Goal: Task Accomplishment & Management: Use online tool/utility

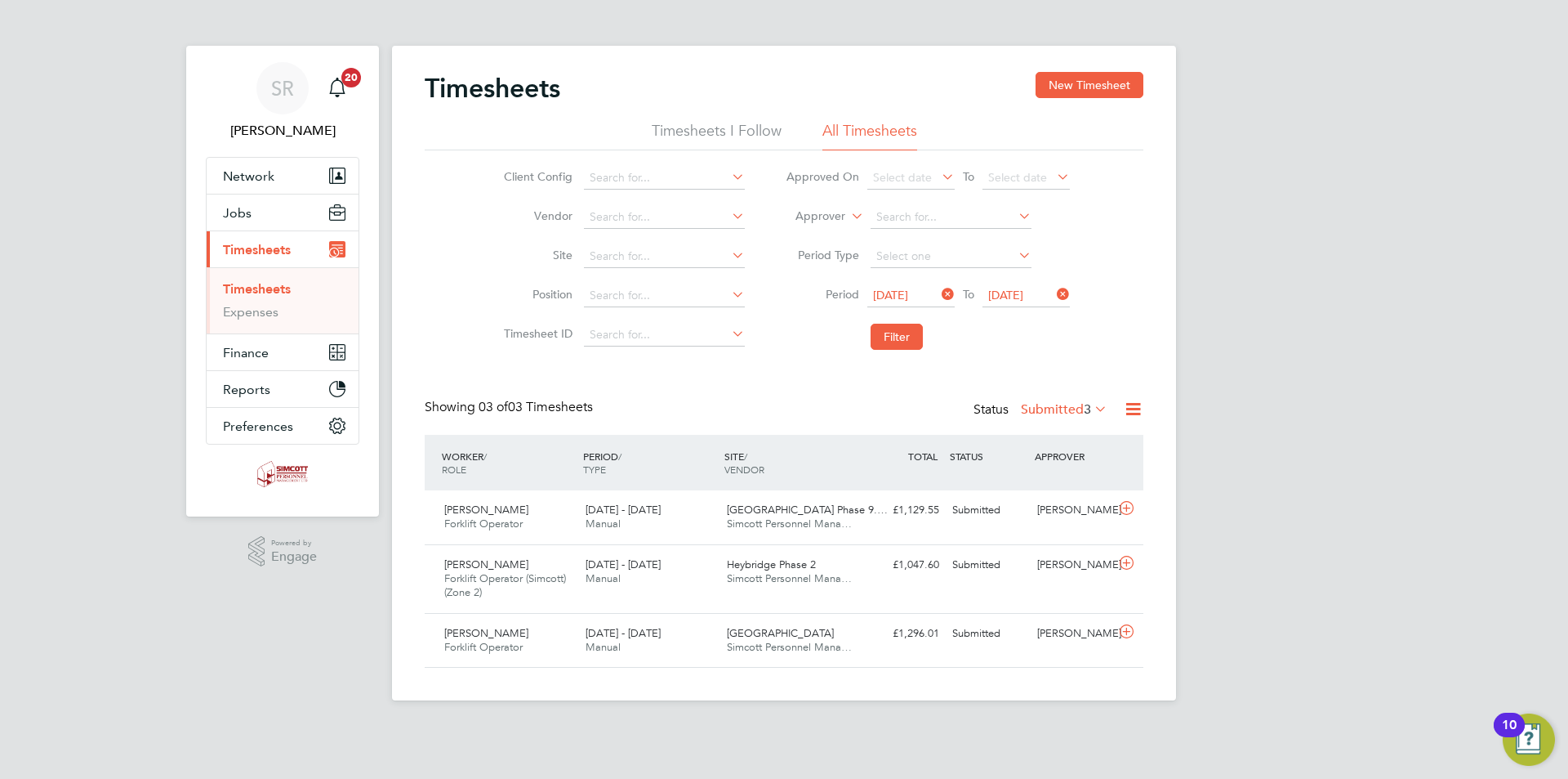
click at [1126, 410] on icon at bounding box center [1133, 409] width 20 height 20
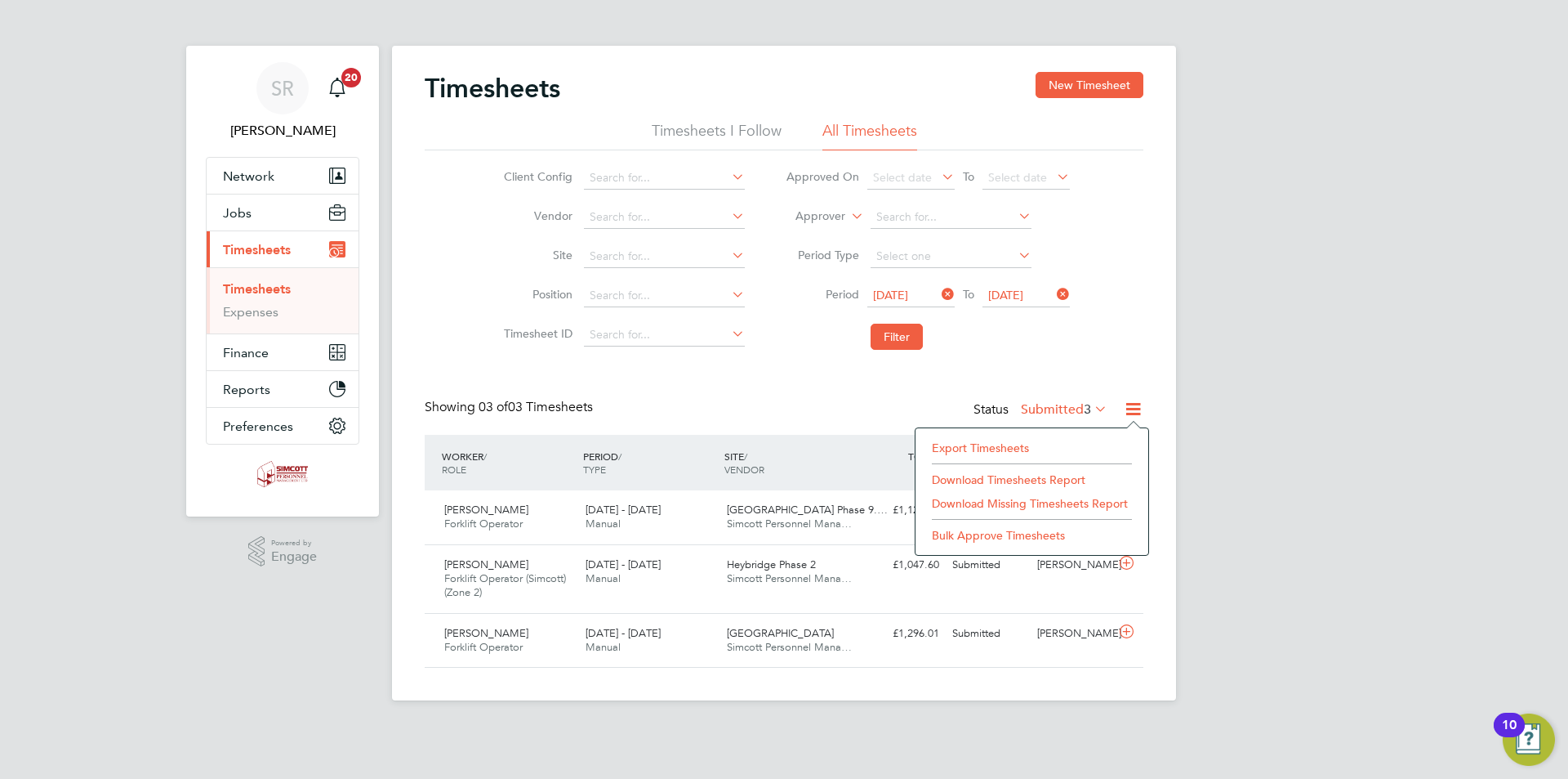
click at [1042, 452] on li "Export Timesheets" at bounding box center [1032, 448] width 216 height 23
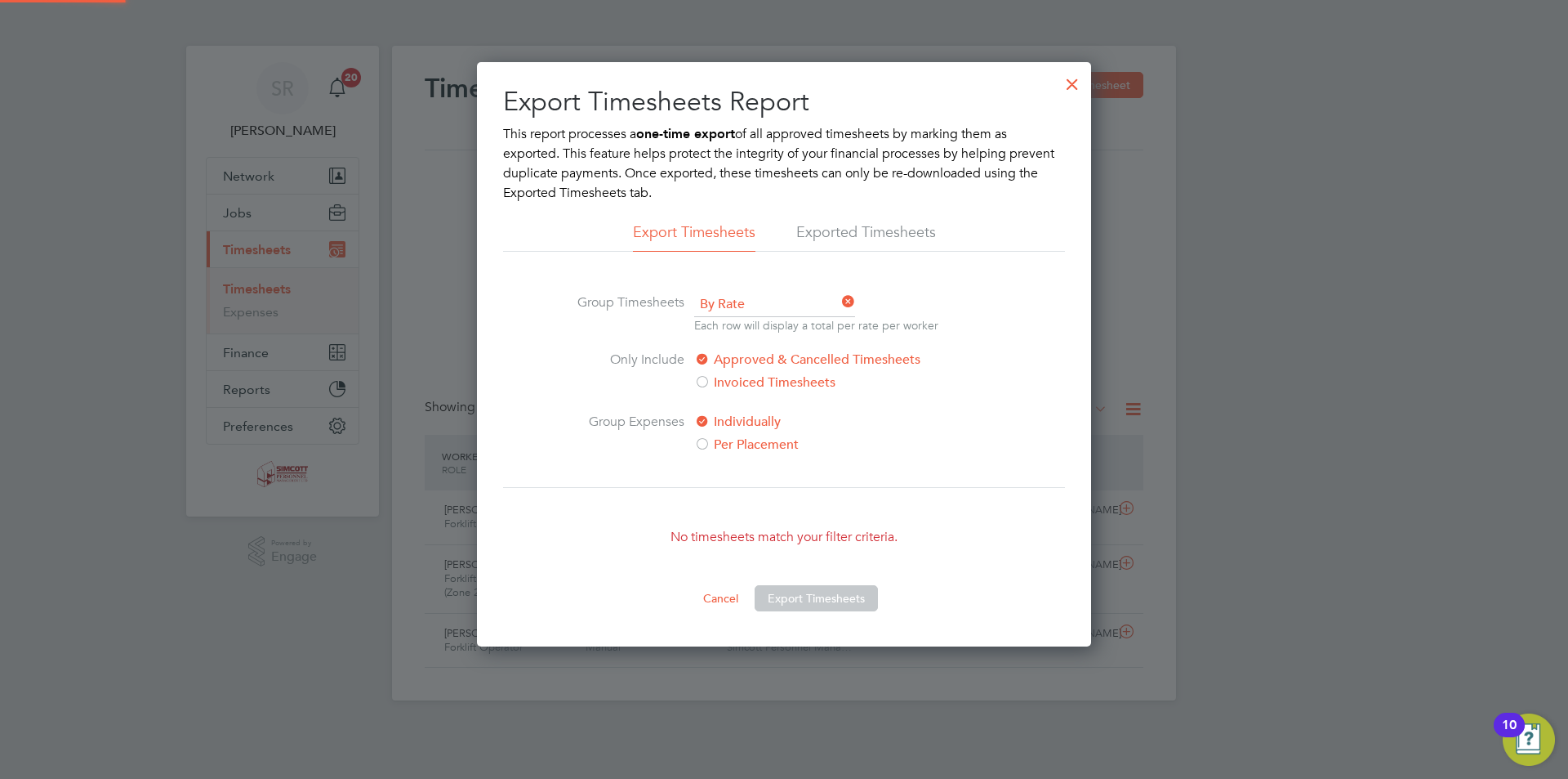
scroll to position [8, 8]
click at [1072, 83] on div at bounding box center [1073, 80] width 30 height 30
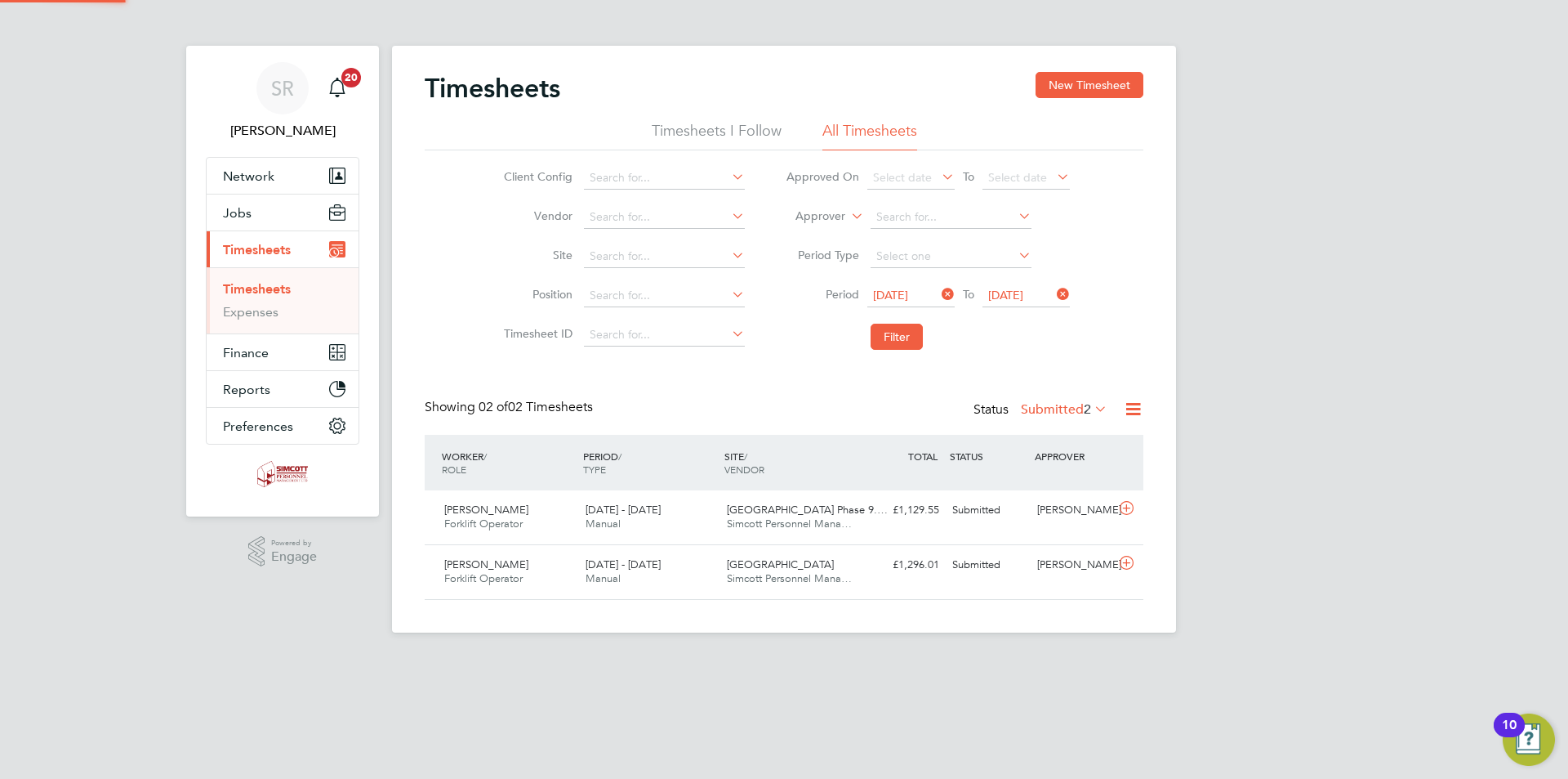
scroll to position [42, 143]
click at [1137, 400] on icon at bounding box center [1133, 409] width 20 height 20
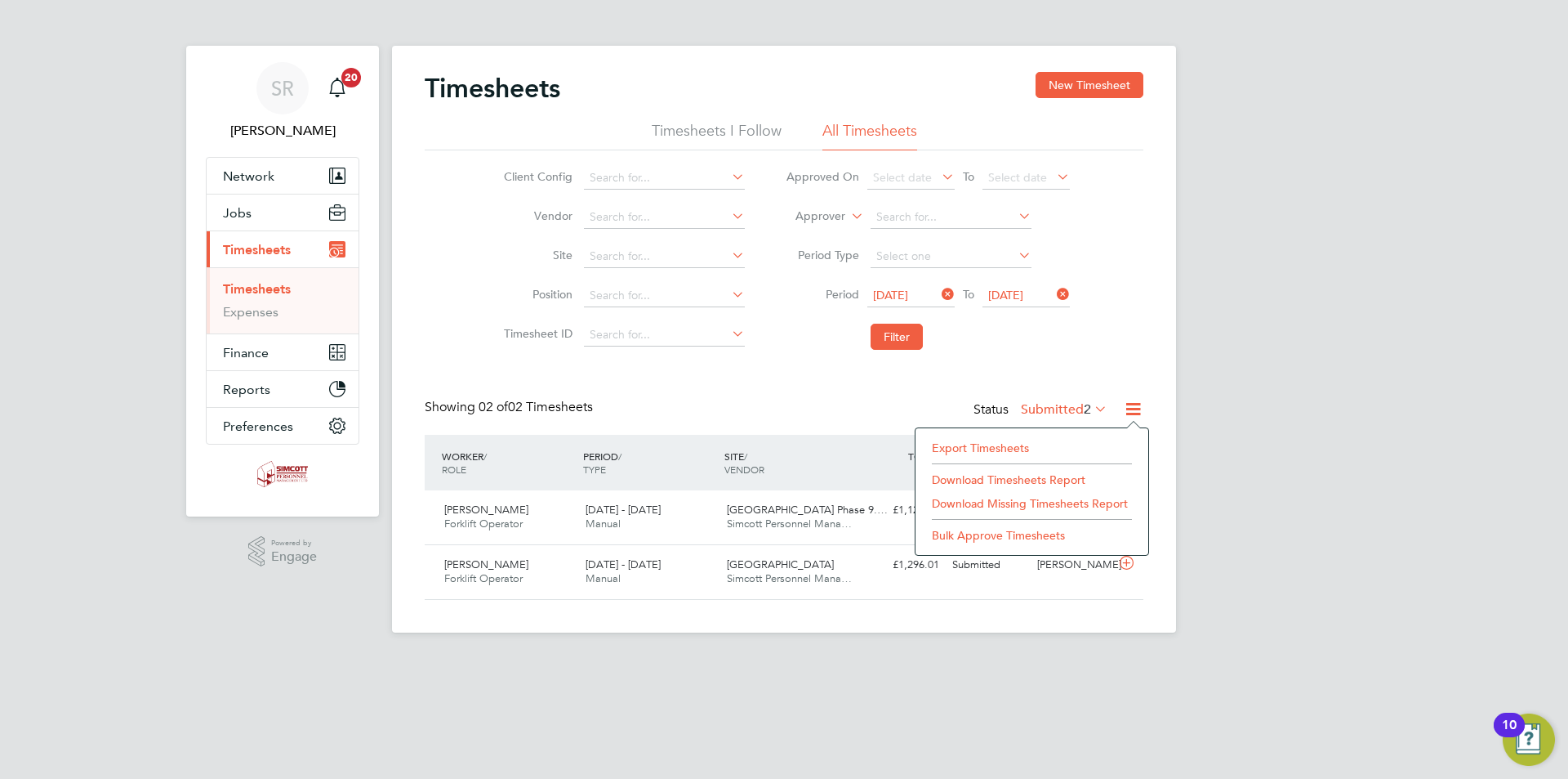
click at [1045, 441] on li "Export Timesheets" at bounding box center [1032, 448] width 216 height 23
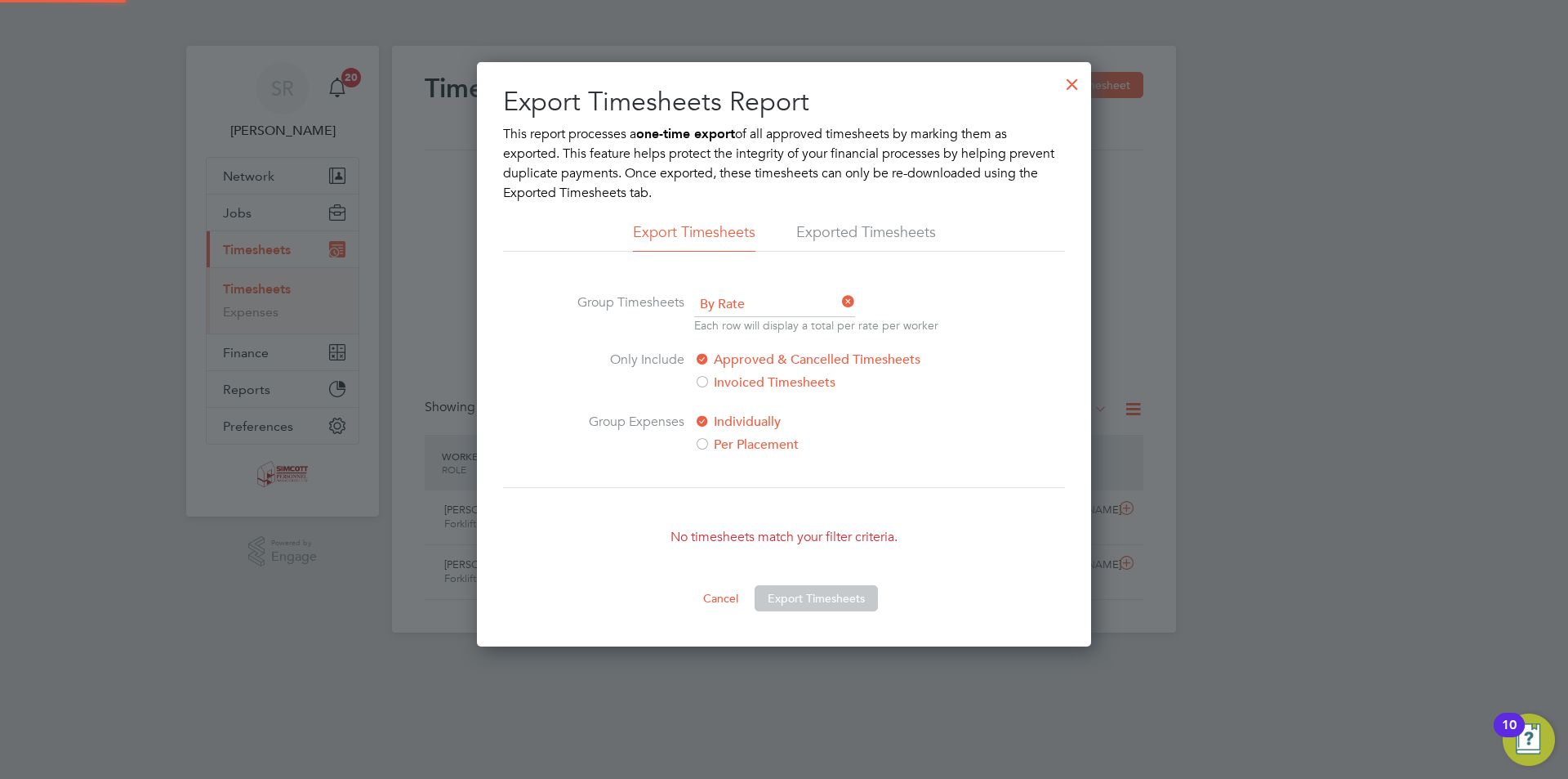
scroll to position [8, 8]
click at [1081, 82] on div at bounding box center [1073, 80] width 30 height 30
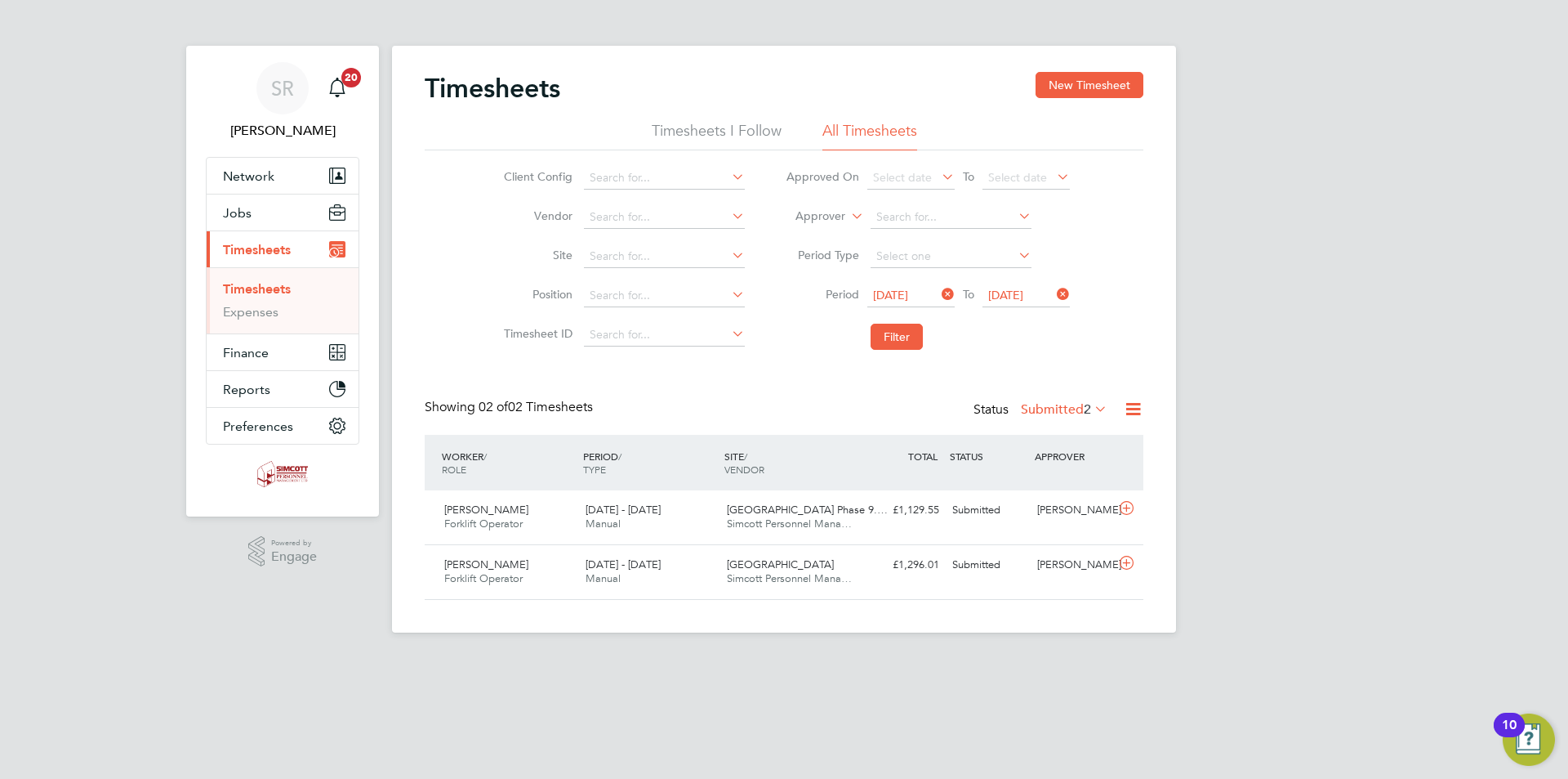
click at [1070, 409] on label "Submitted 2" at bounding box center [1065, 409] width 87 height 17
click at [1064, 543] on li "Rejected" at bounding box center [1055, 545] width 75 height 23
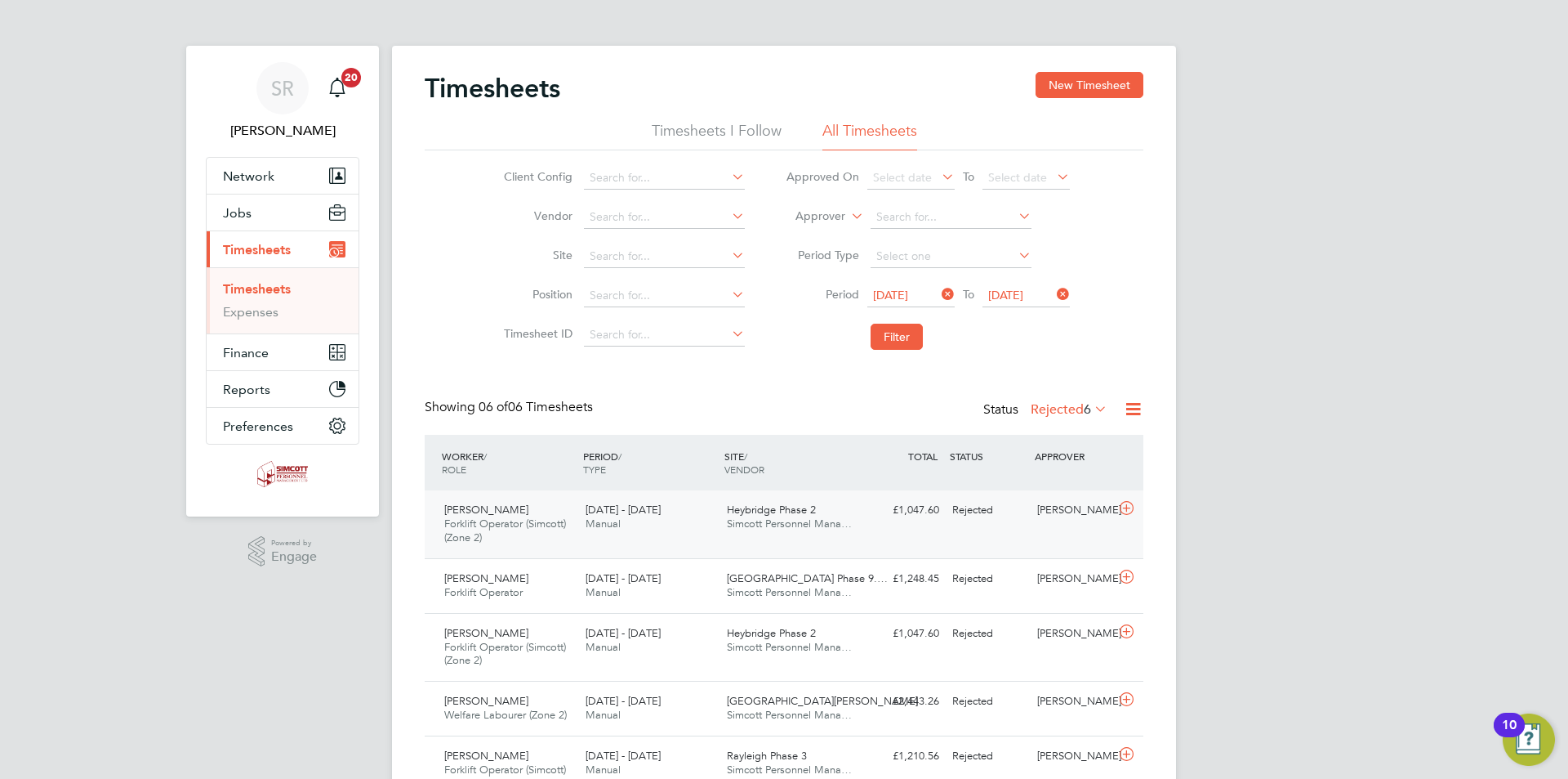
click at [789, 506] on span "Heybridge Phase 2" at bounding box center [771, 509] width 89 height 14
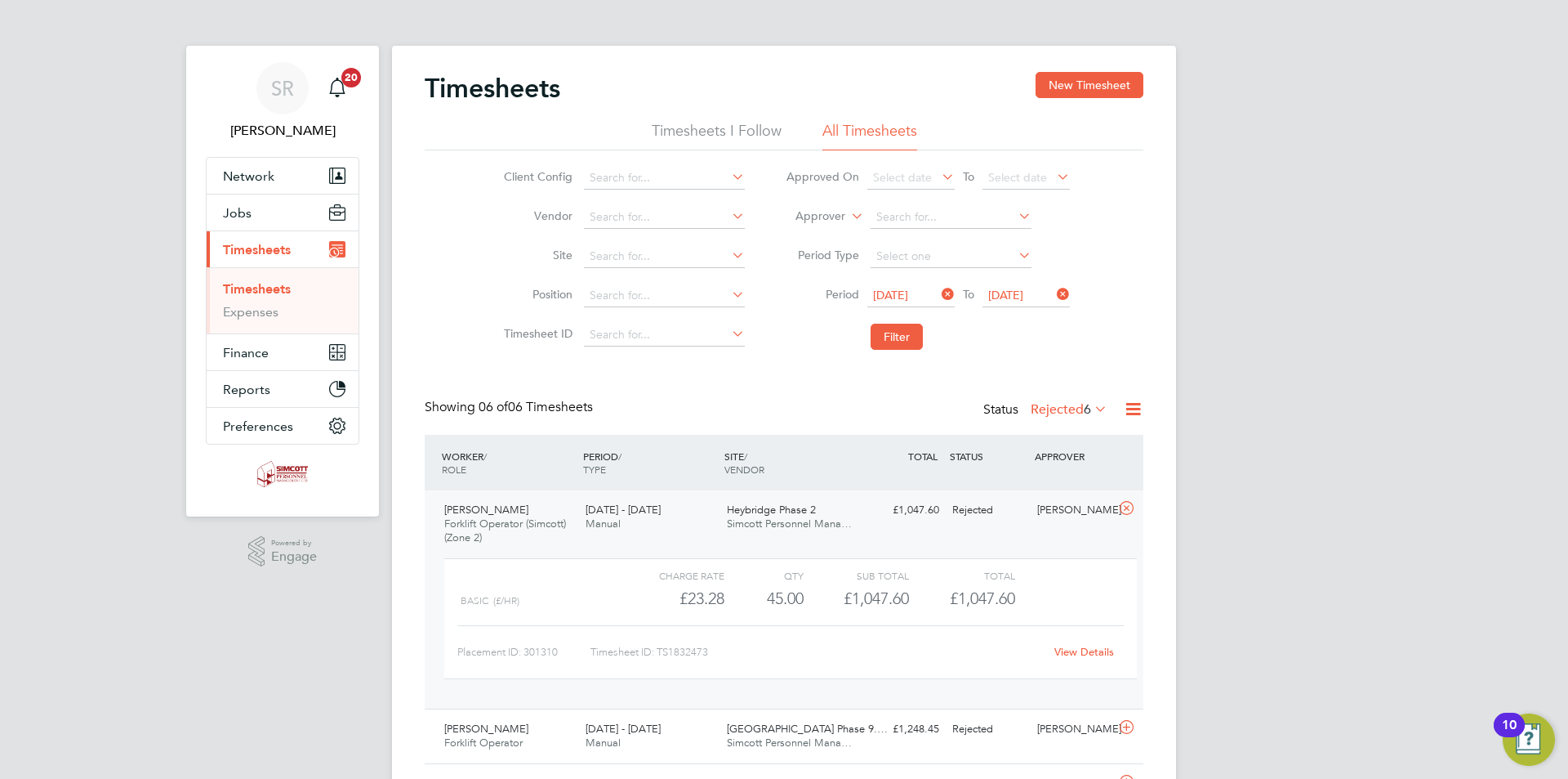
click at [1121, 505] on icon at bounding box center [1126, 508] width 20 height 13
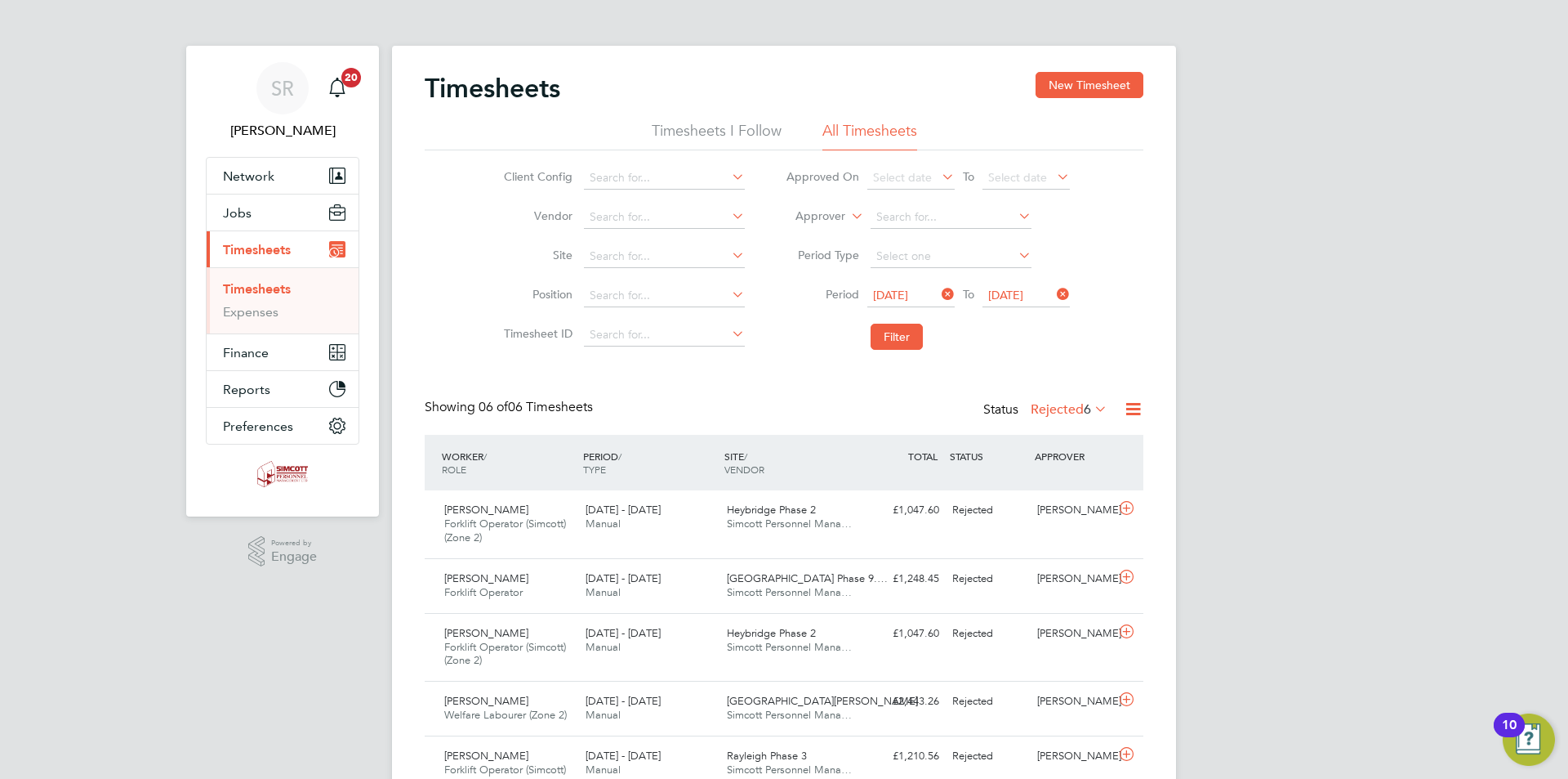
click at [1080, 406] on label "Rejected 6" at bounding box center [1069, 409] width 76 height 17
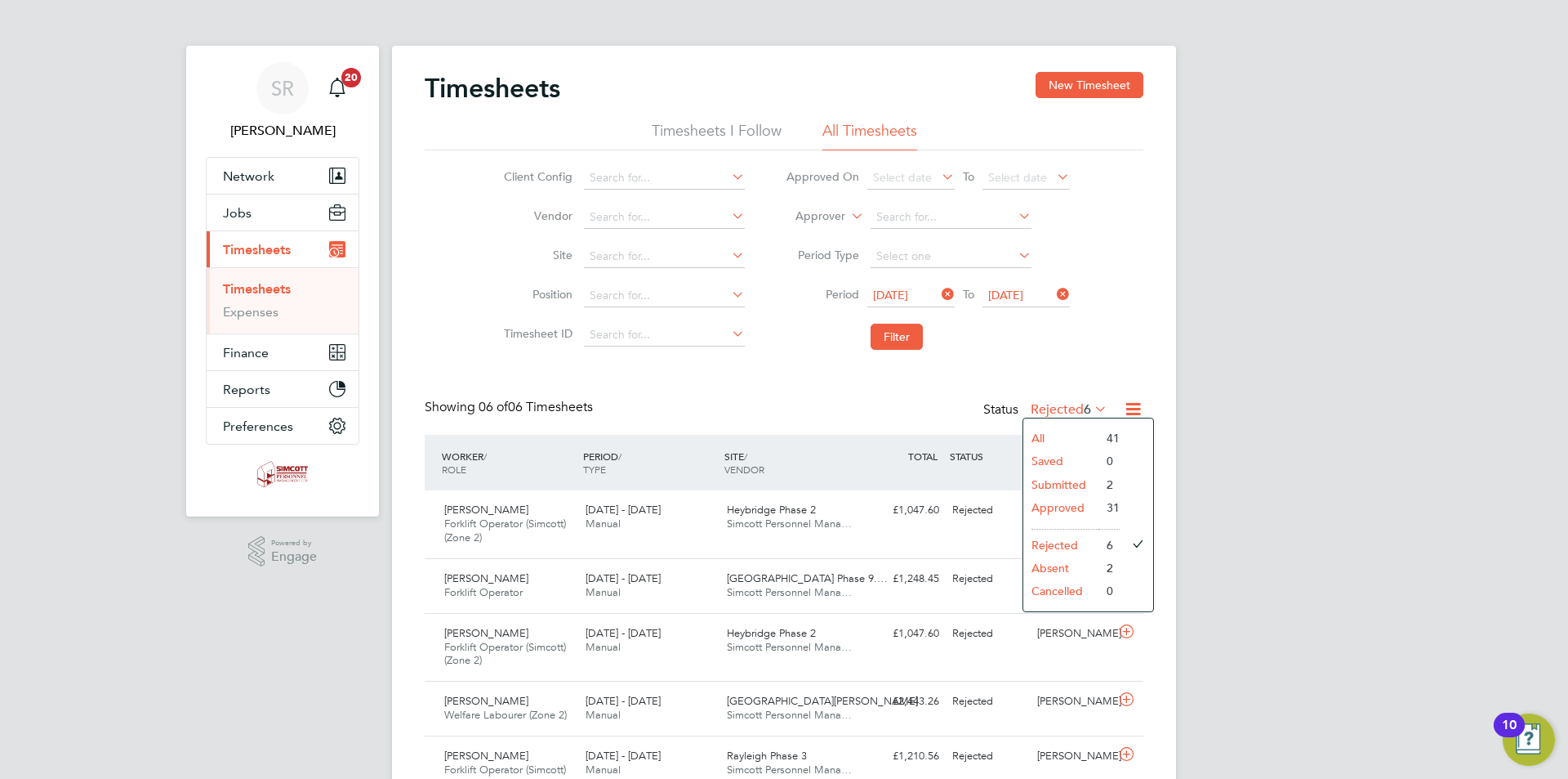
click at [1073, 481] on li "Submitted" at bounding box center [1060, 484] width 75 height 23
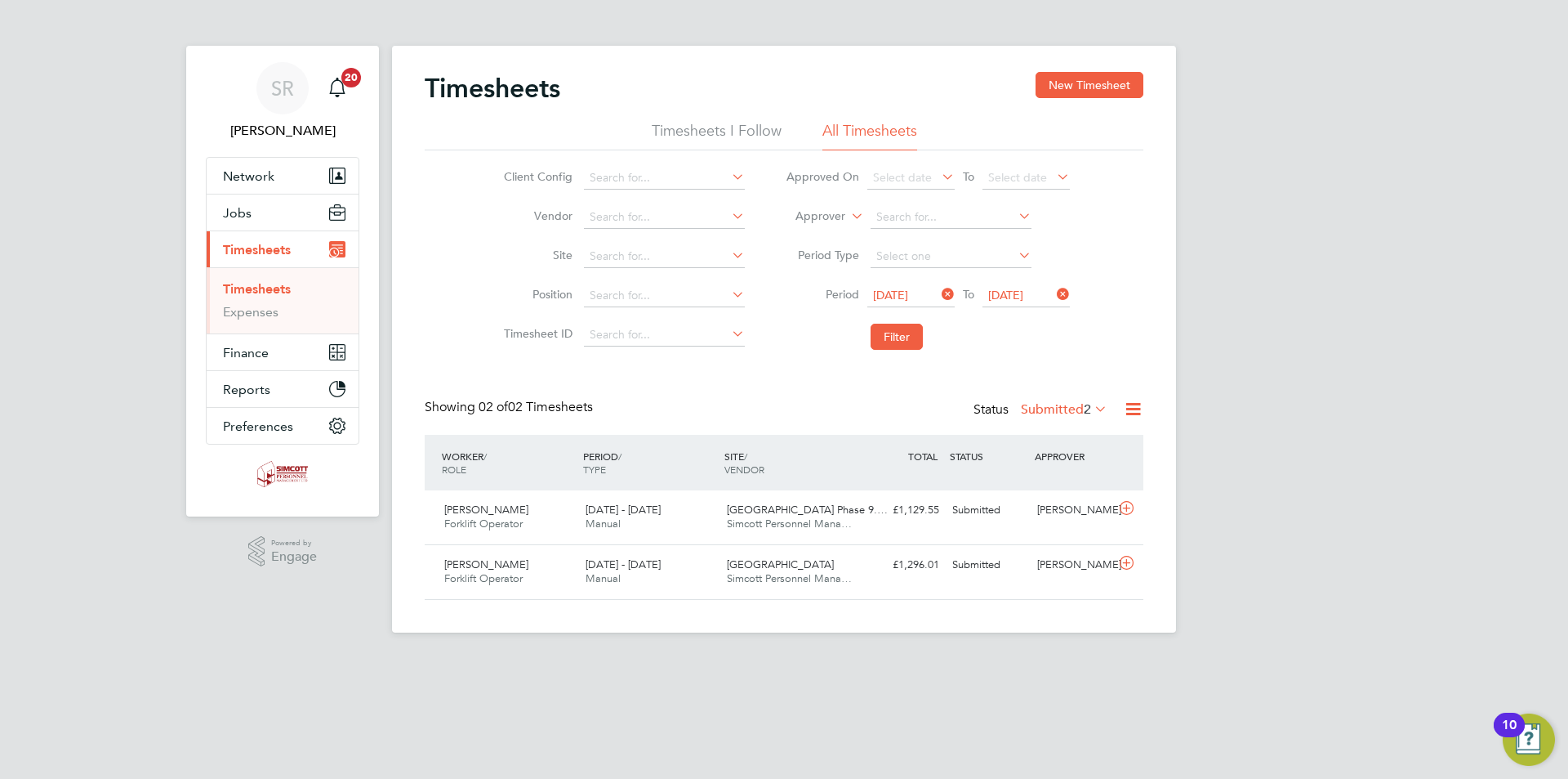
click at [1086, 408] on span "2" at bounding box center [1087, 409] width 7 height 17
click at [1086, 497] on li "Approved" at bounding box center [1055, 507] width 75 height 23
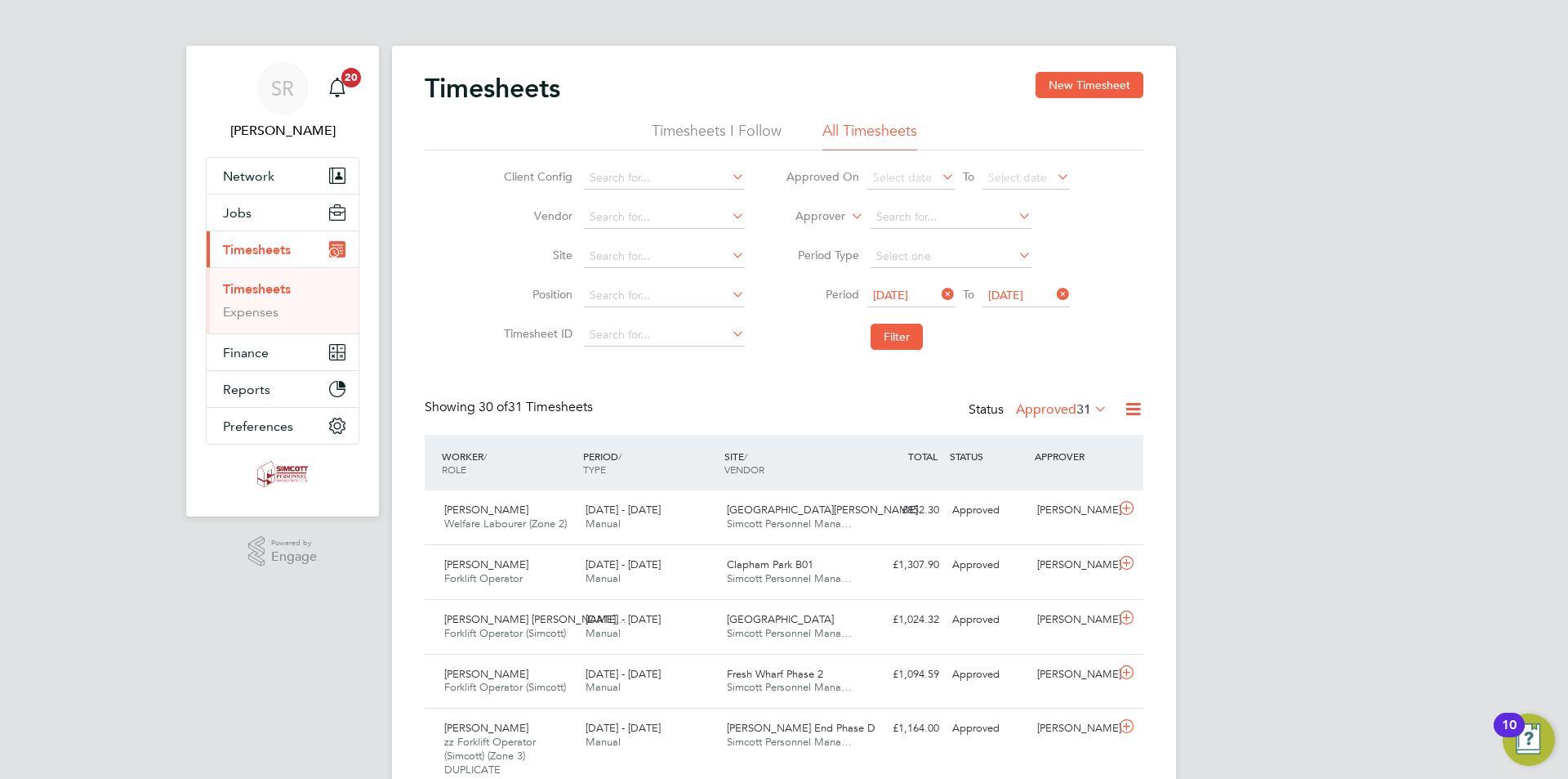
click at [1090, 408] on span "31" at bounding box center [1084, 409] width 15 height 17
click at [1064, 485] on li "Submitted" at bounding box center [1053, 484] width 75 height 23
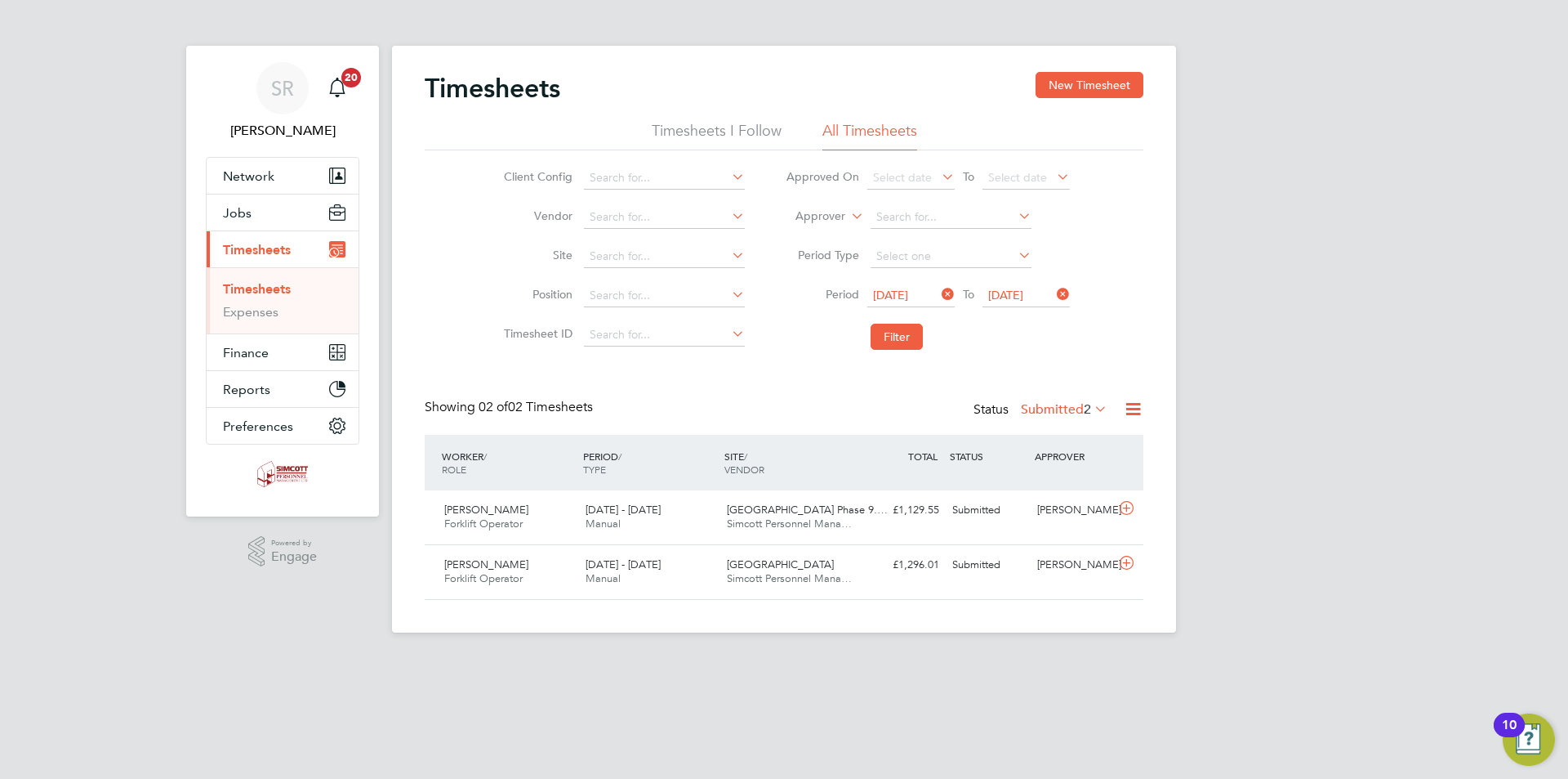
click at [1136, 403] on icon at bounding box center [1133, 409] width 20 height 20
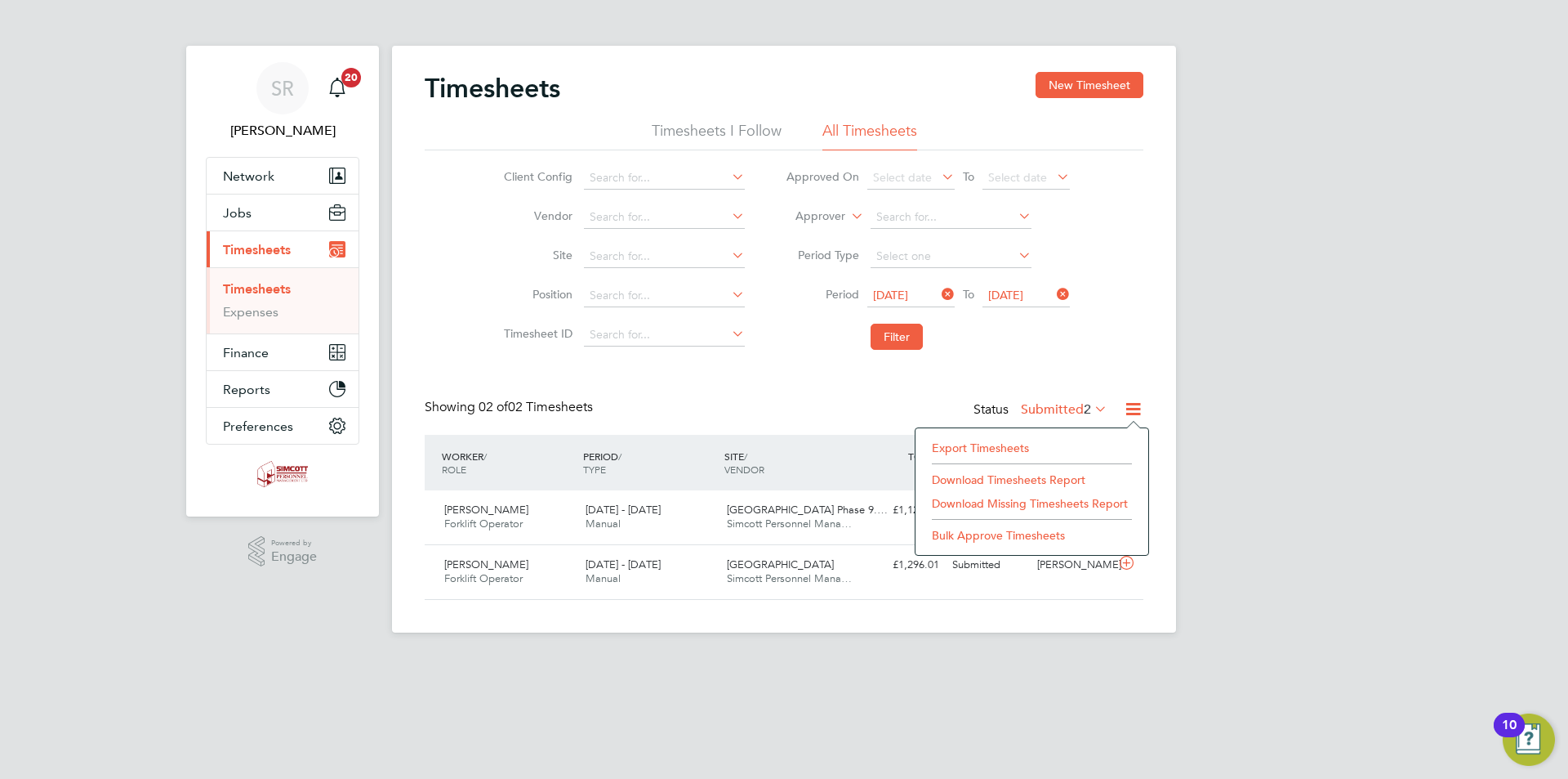
click at [1016, 436] on li "Export Timesheets" at bounding box center [1032, 448] width 216 height 23
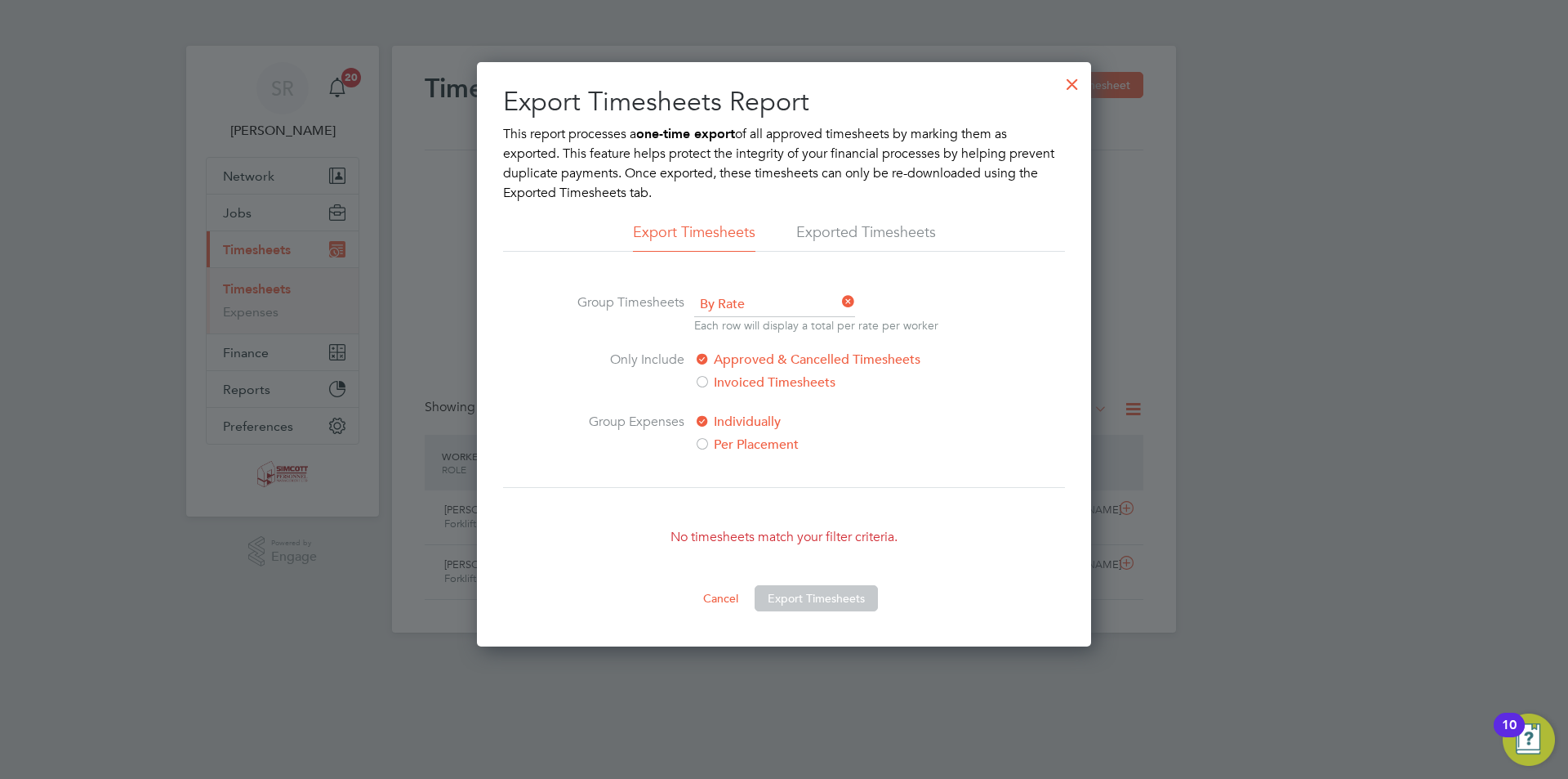
click at [1069, 90] on div at bounding box center [1073, 80] width 30 height 30
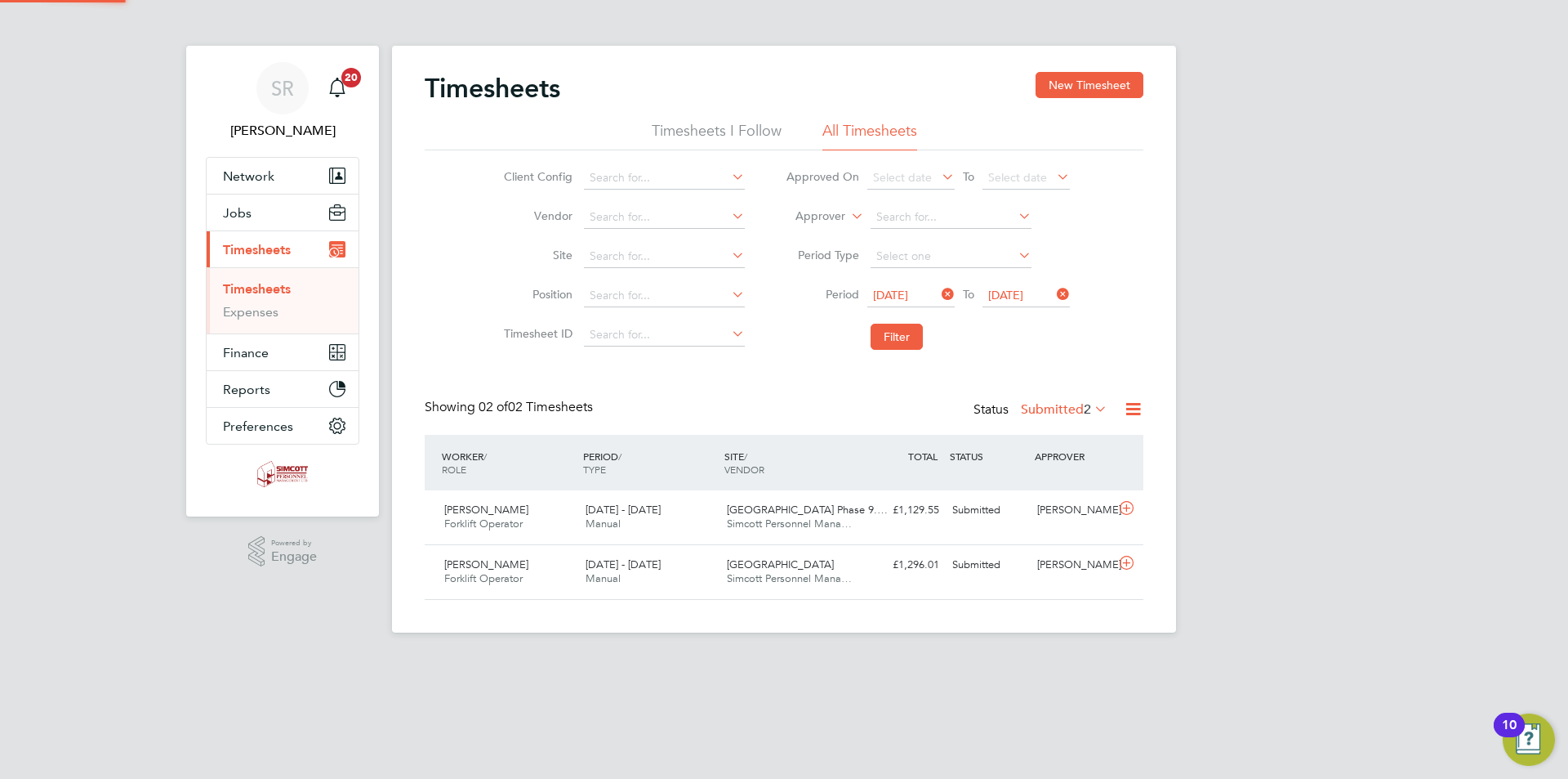
scroll to position [42, 143]
click at [1260, 327] on div "SR [PERSON_NAME] Notifications 20 Applications: Network Team Members Businesses…" at bounding box center [784, 329] width 1568 height 658
